Goal: Navigation & Orientation: Find specific page/section

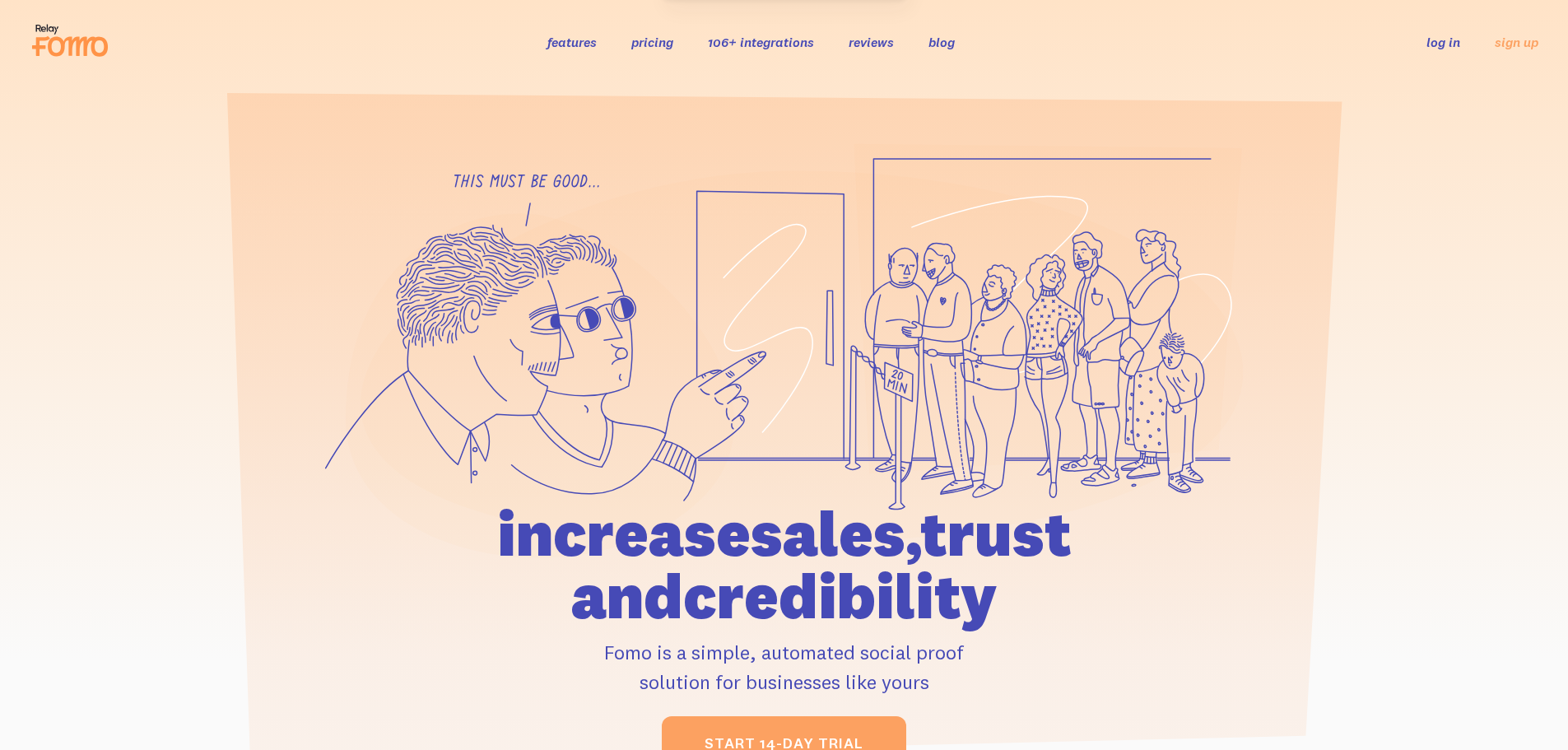
click at [1357, 108] on section at bounding box center [784, 432] width 1568 height 697
click at [1434, 40] on link "log in" at bounding box center [1443, 42] width 34 height 17
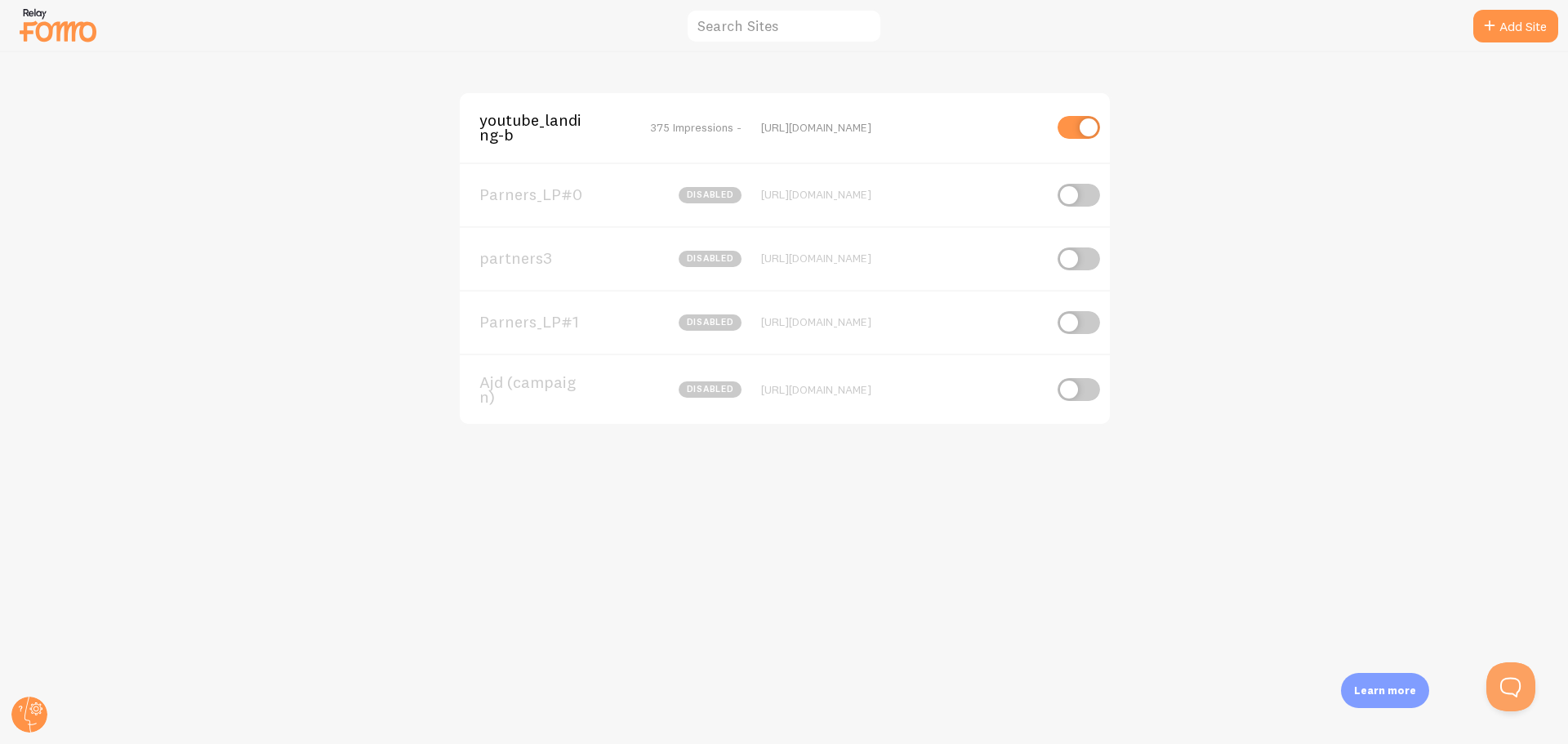
click at [548, 133] on span "youtube_landing-b" at bounding box center [546, 127] width 132 height 30
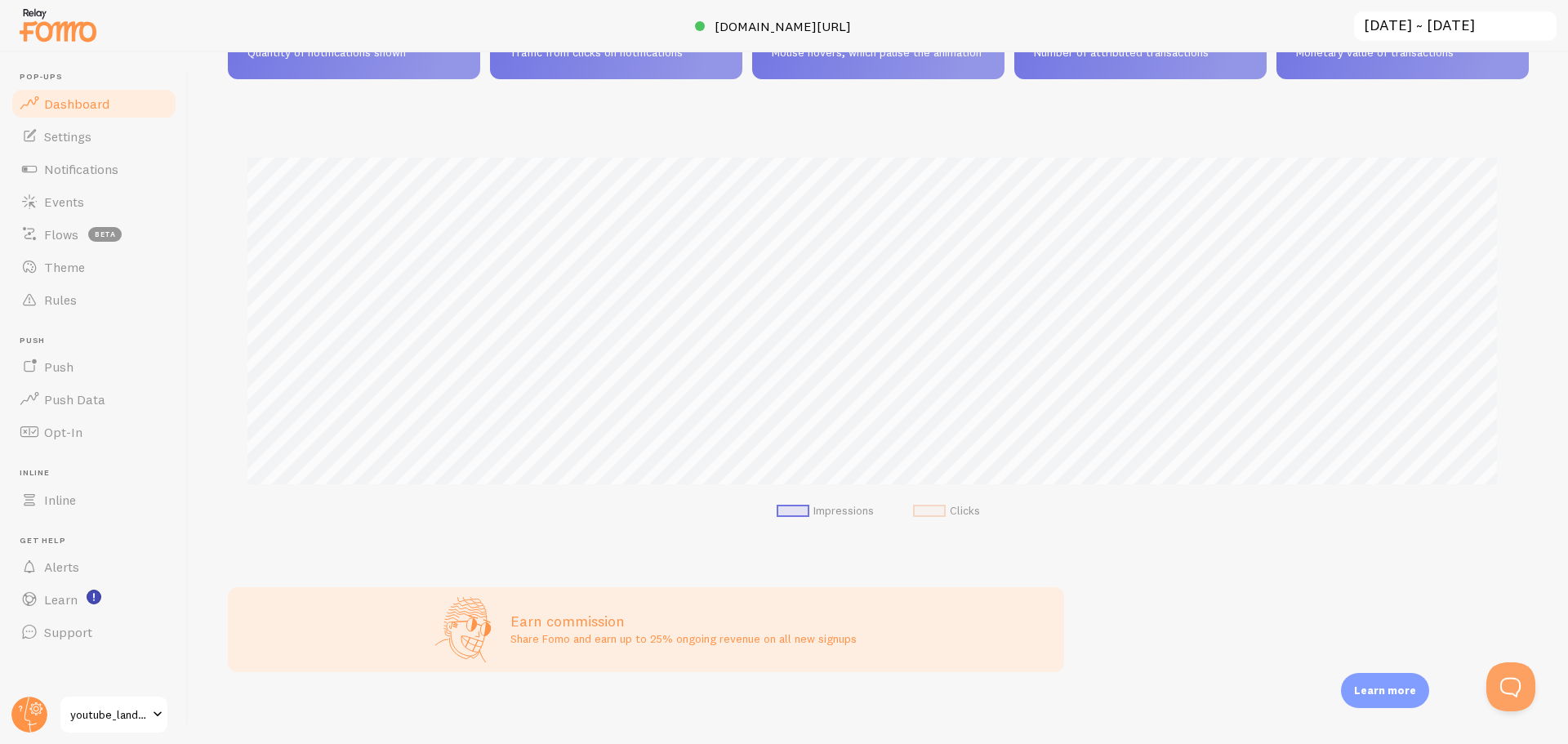
scroll to position [318, 0]
